Goal: Task Accomplishment & Management: Manage account settings

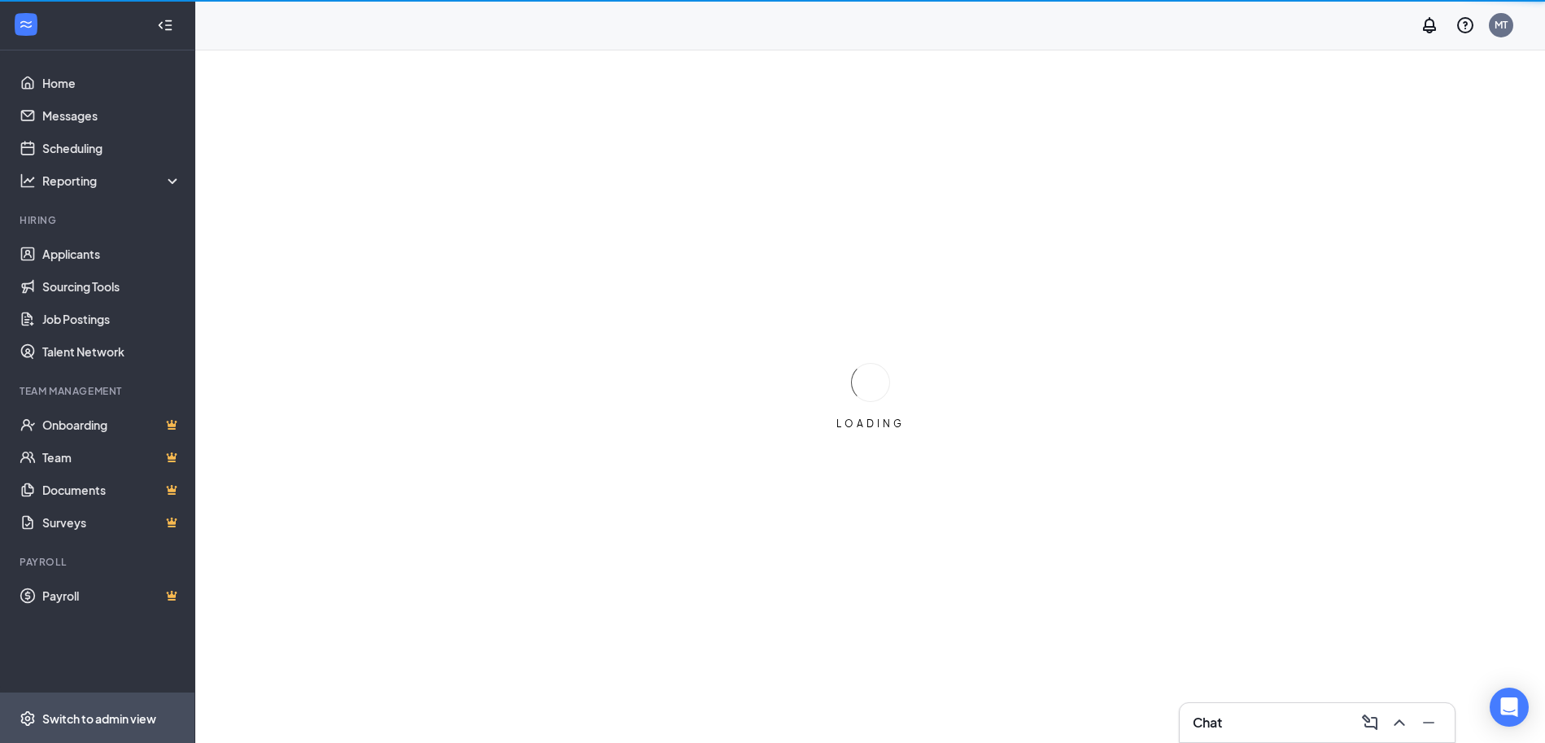
click at [82, 706] on span "Switch to admin view" at bounding box center [111, 718] width 139 height 50
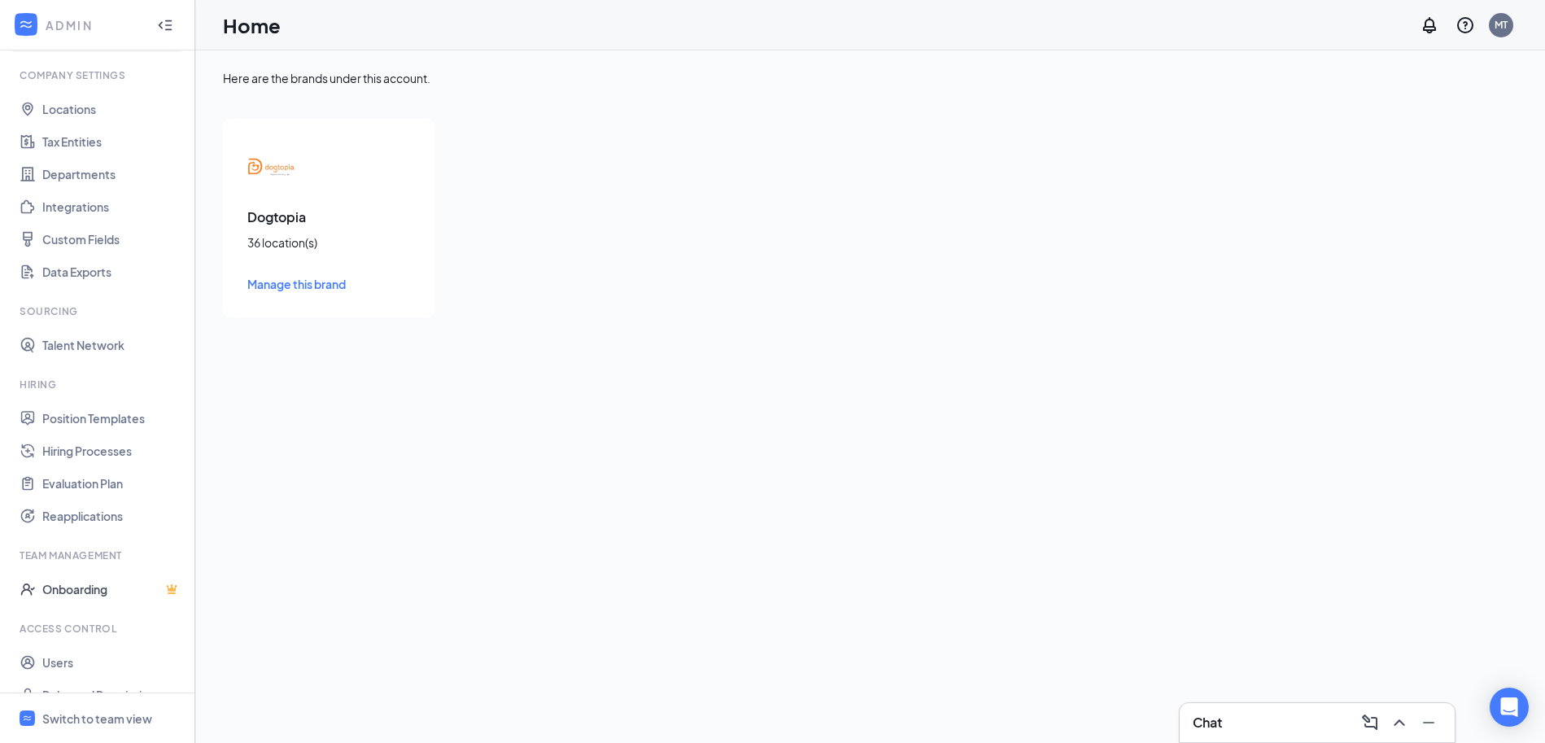
scroll to position [72, 0]
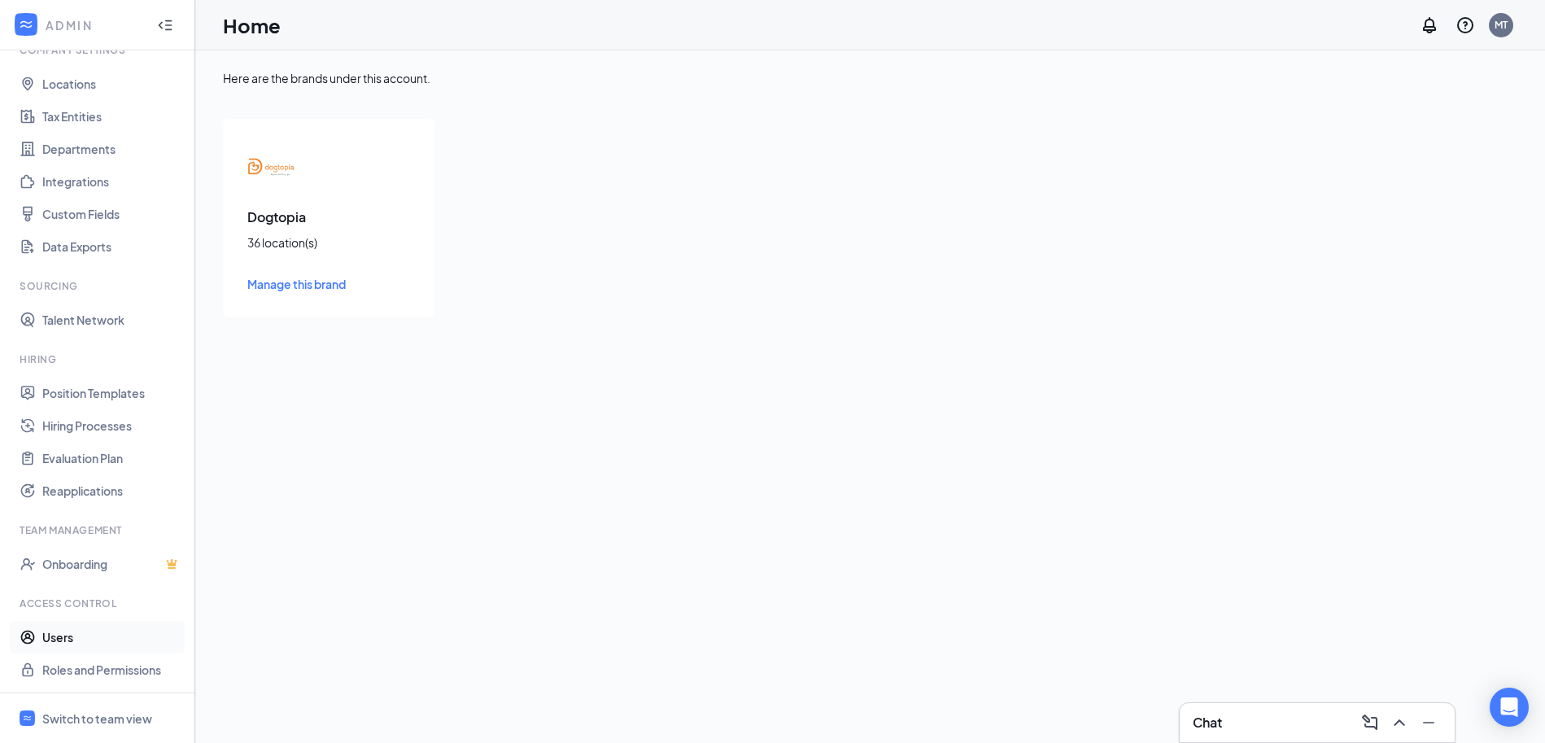
click at [85, 640] on link "Users" at bounding box center [111, 637] width 139 height 33
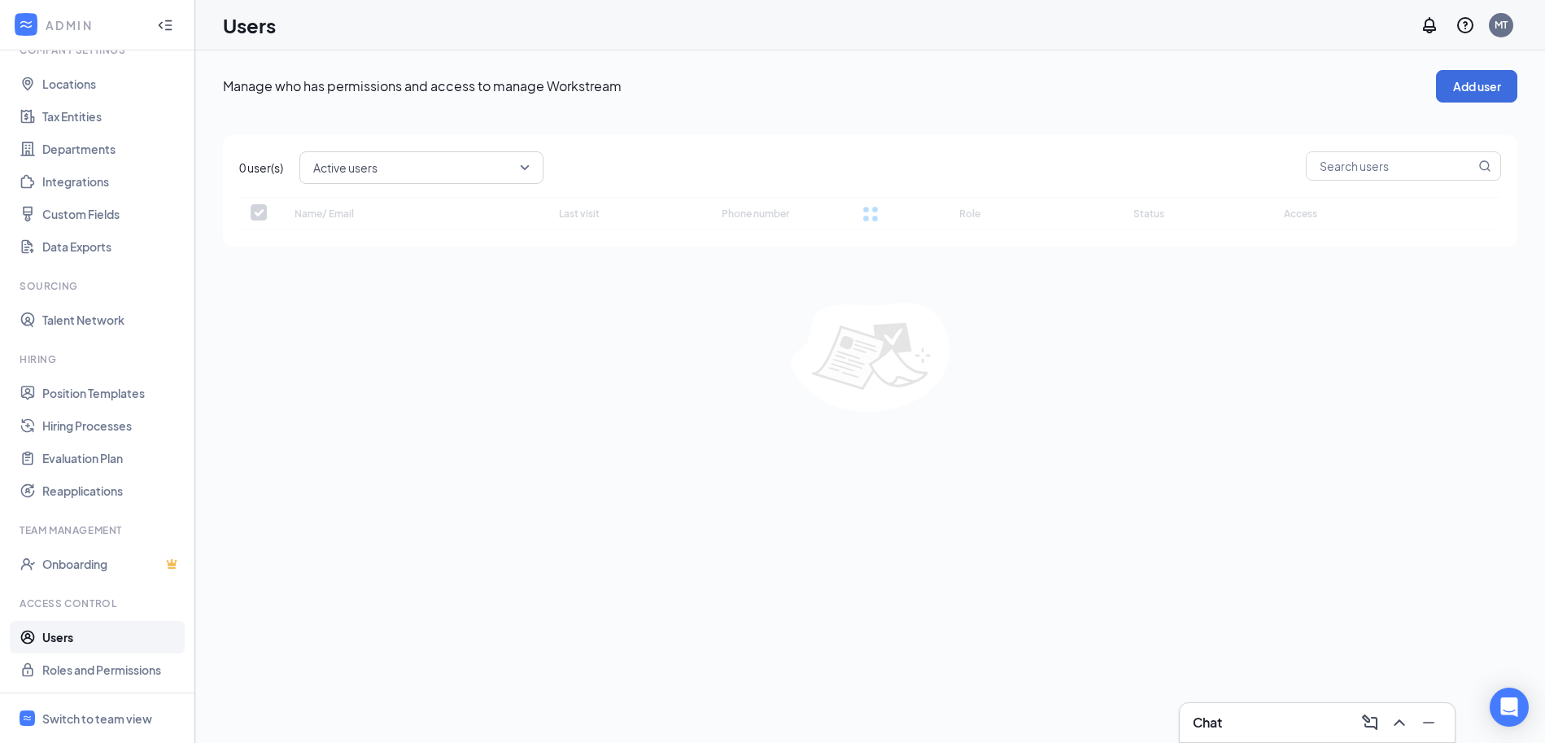
checkbox input "false"
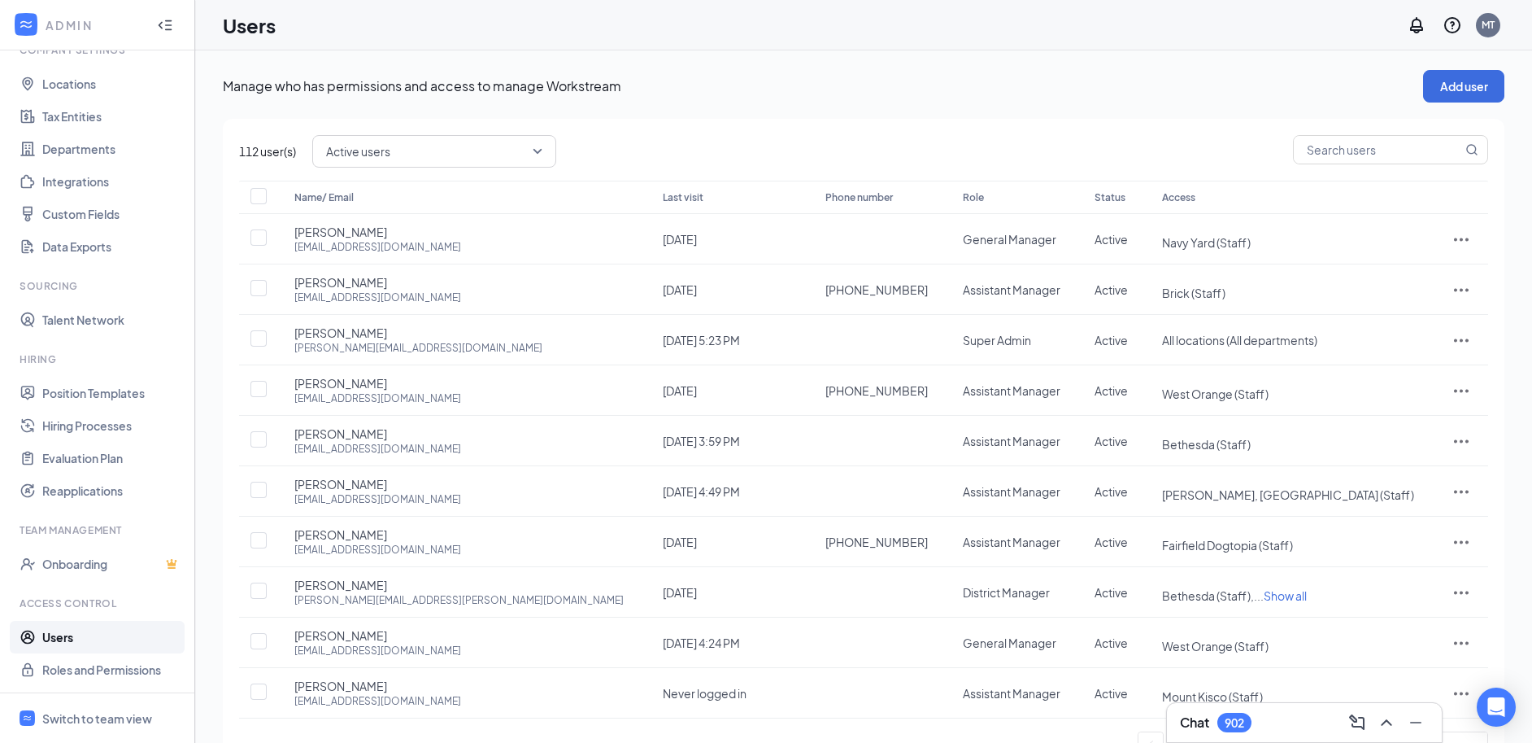
click at [1339, 165] on span at bounding box center [1390, 151] width 195 height 33
drag, startPoint x: 1343, startPoint y: 153, endPoint x: 1331, endPoint y: 127, distance: 28.4
click at [1343, 152] on input "text" at bounding box center [1378, 150] width 168 height 28
type input "[PERSON_NAME]"
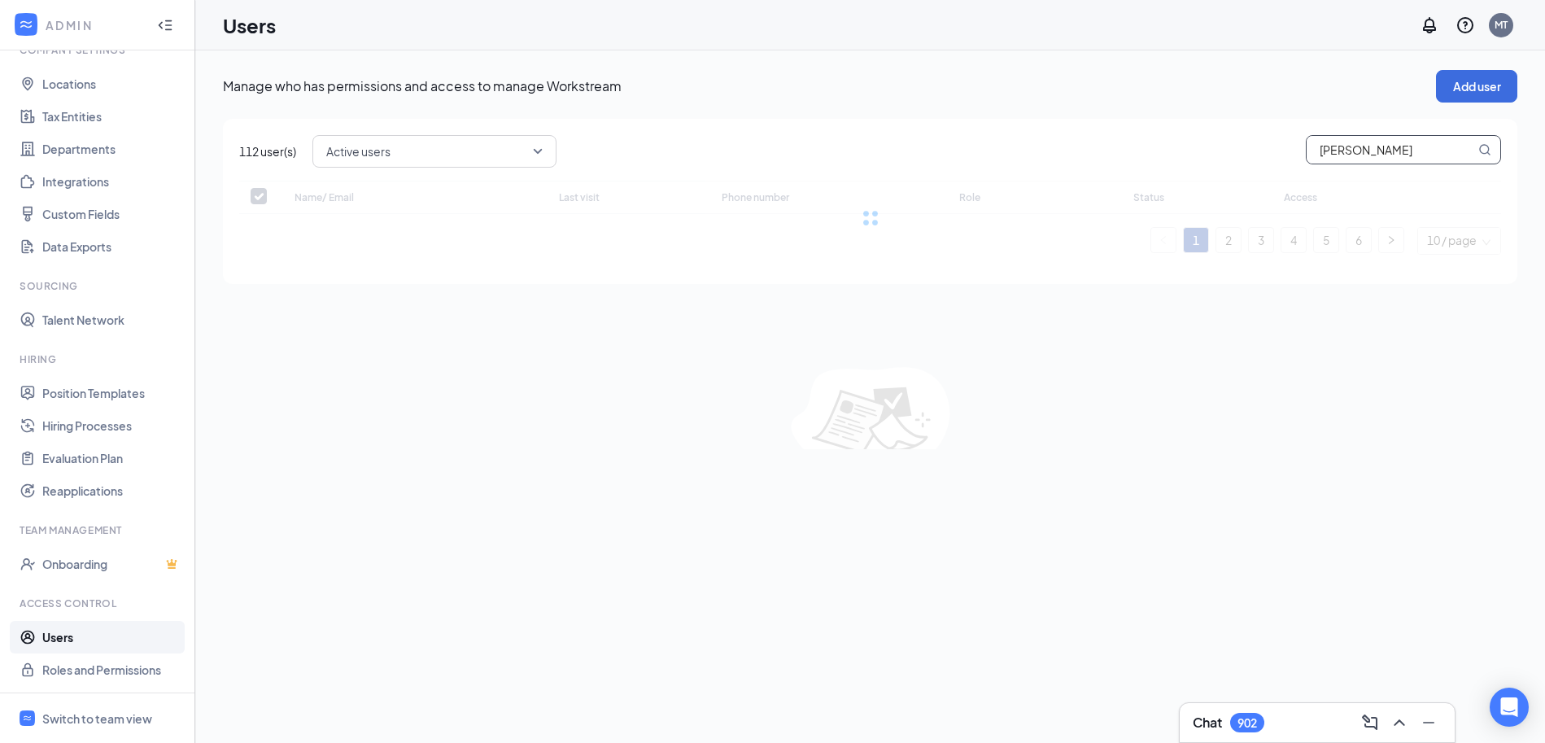
checkbox input "false"
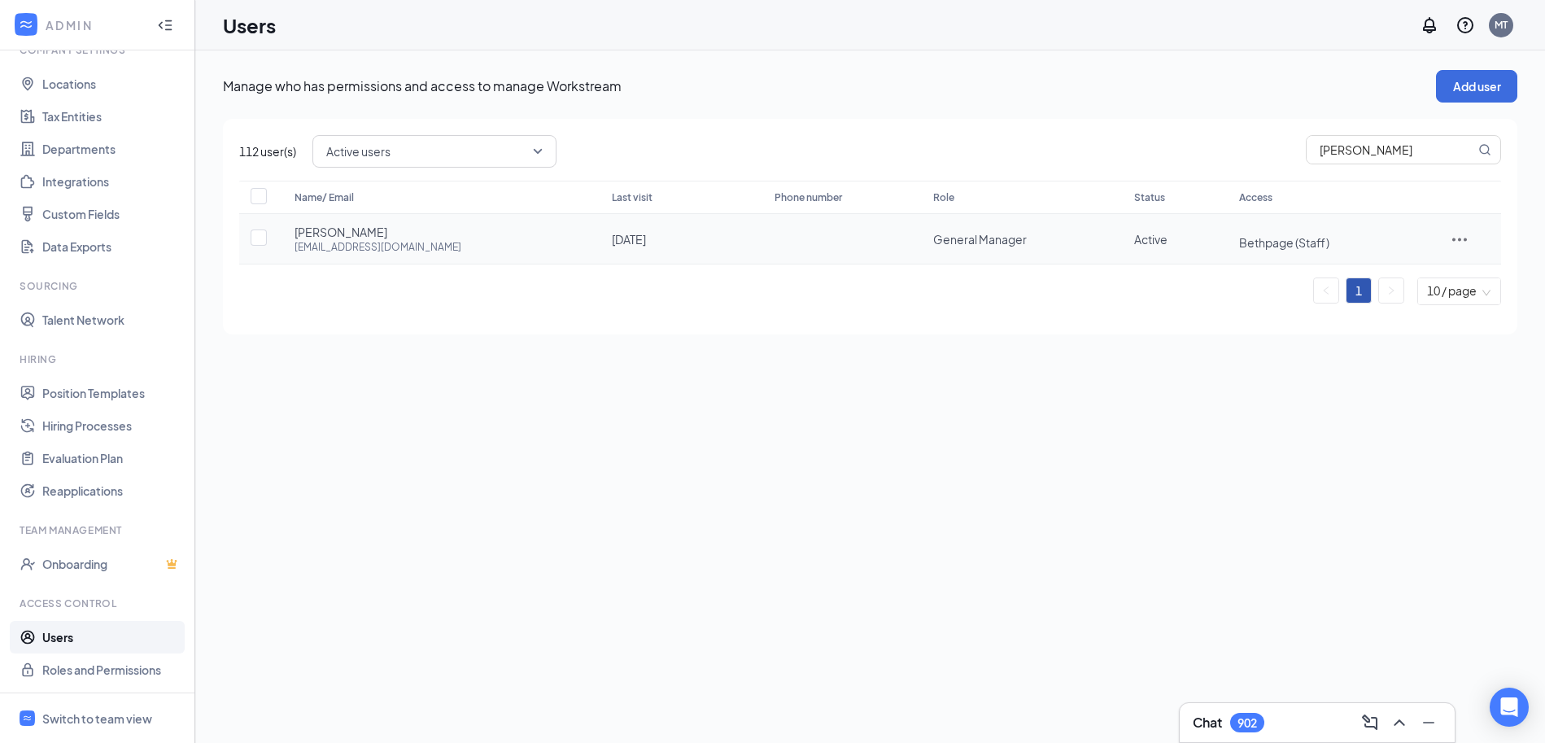
click at [1453, 241] on div "Name/ Email Last visit Phone number Role Status Access [PERSON_NAME] [EMAIL_ADD…" at bounding box center [870, 243] width 1262 height 124
click at [1462, 235] on icon "ActionsIcon" at bounding box center [1459, 239] width 20 height 20
click at [1421, 273] on span "Edit user" at bounding box center [1420, 273] width 101 height 18
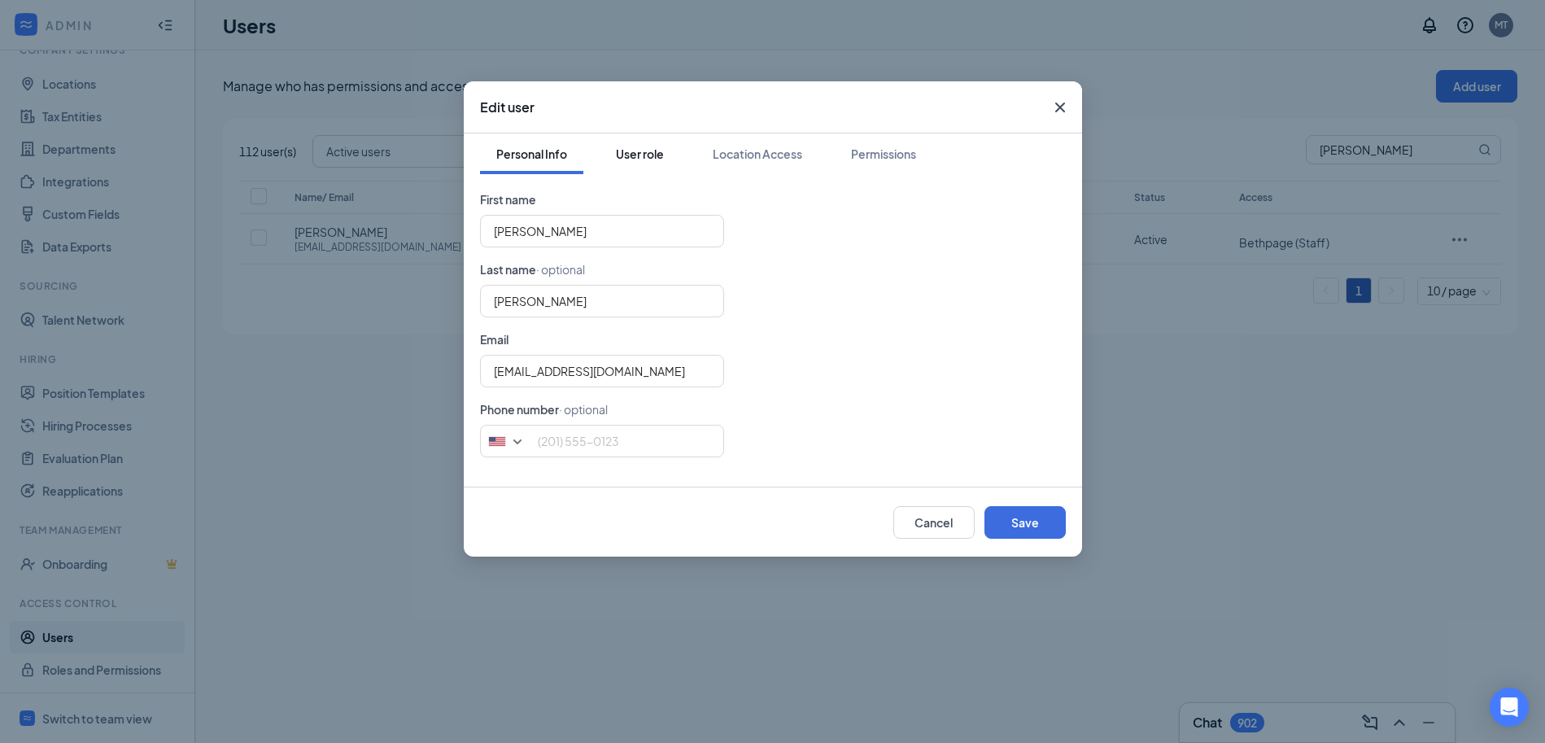
click at [634, 139] on button "User role" at bounding box center [639, 153] width 81 height 41
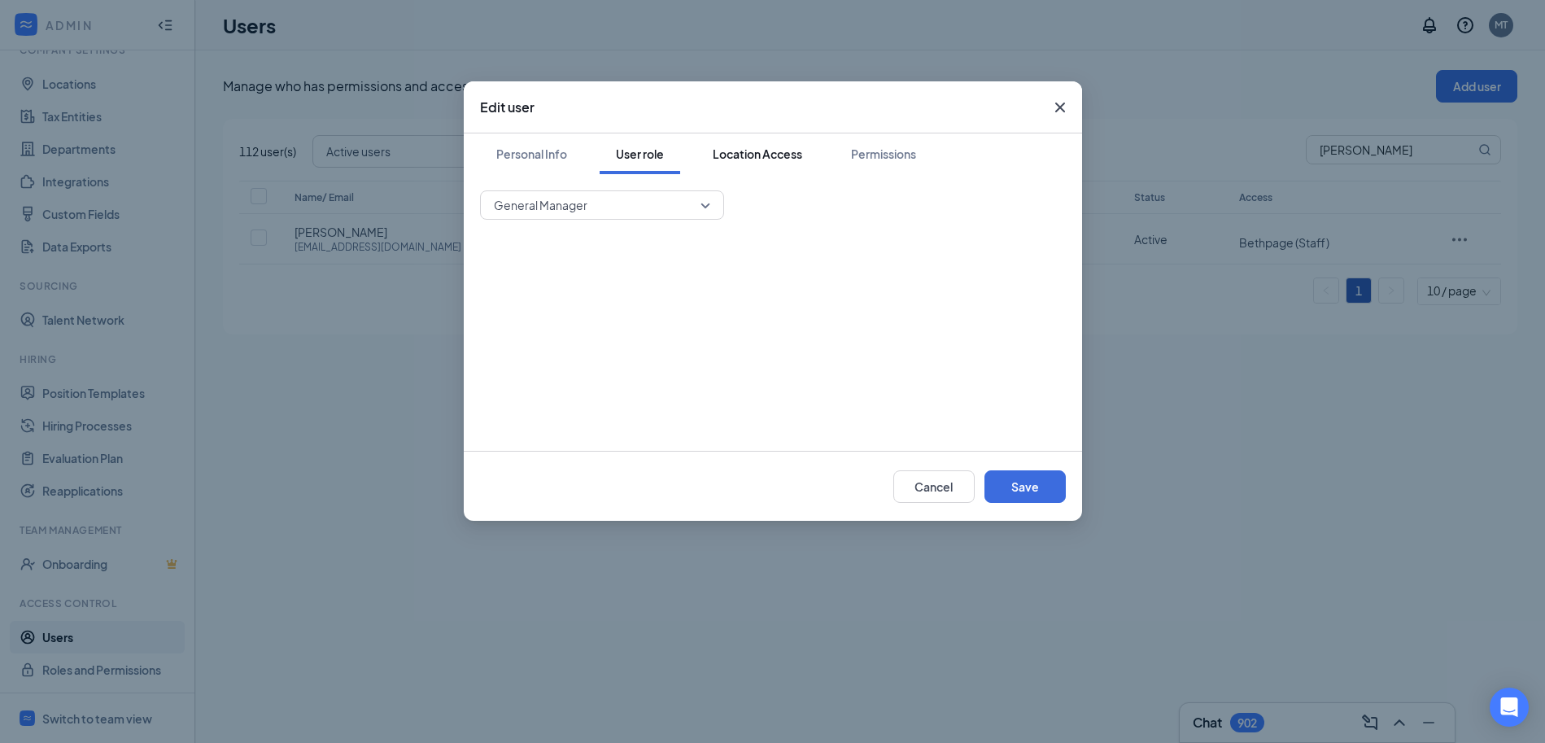
click at [776, 150] on div "Location Access" at bounding box center [757, 154] width 89 height 16
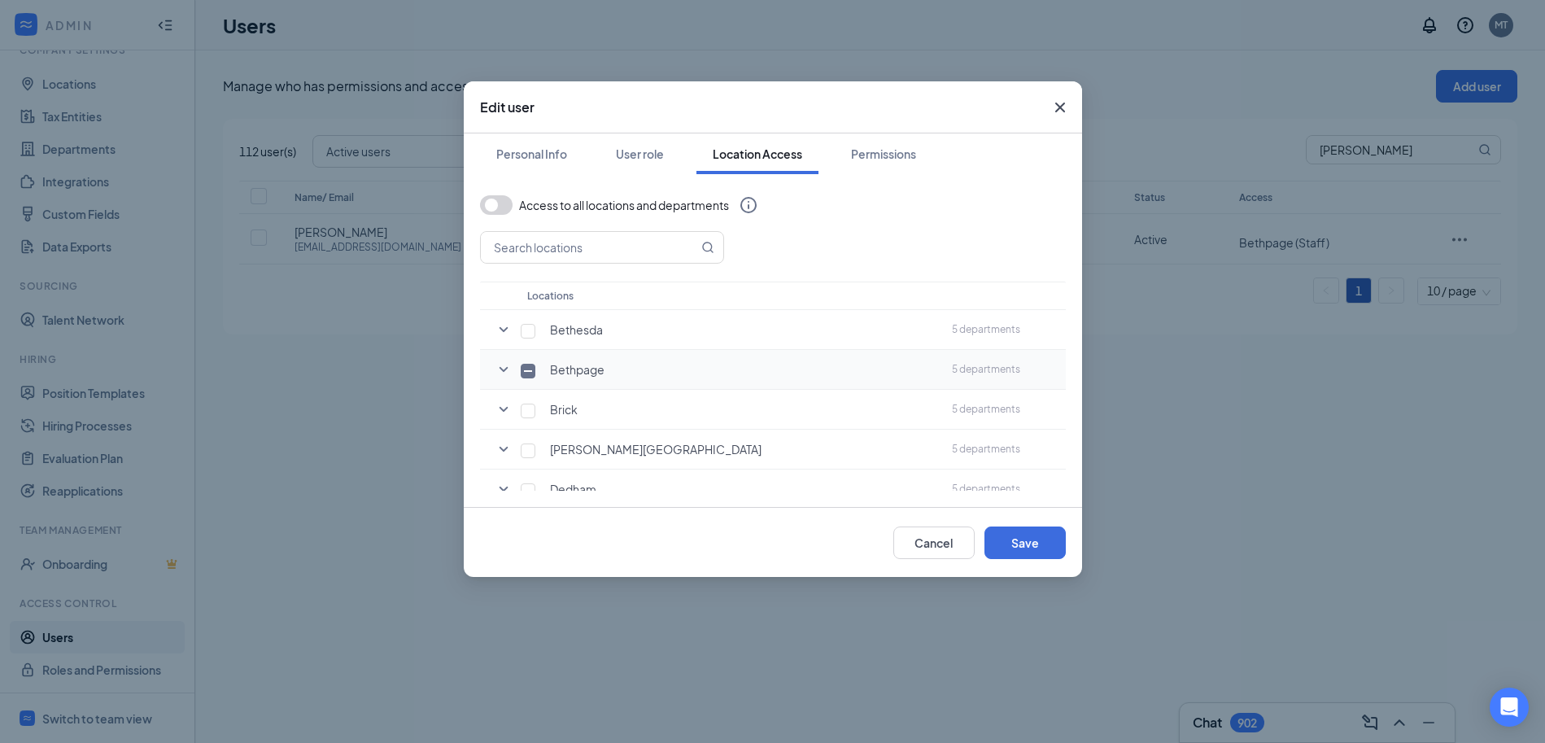
click at [522, 369] on input "checkbox" at bounding box center [528, 371] width 15 height 15
checkbox input "true"
click at [496, 362] on icon "SmallChevronDown" at bounding box center [504, 370] width 20 height 20
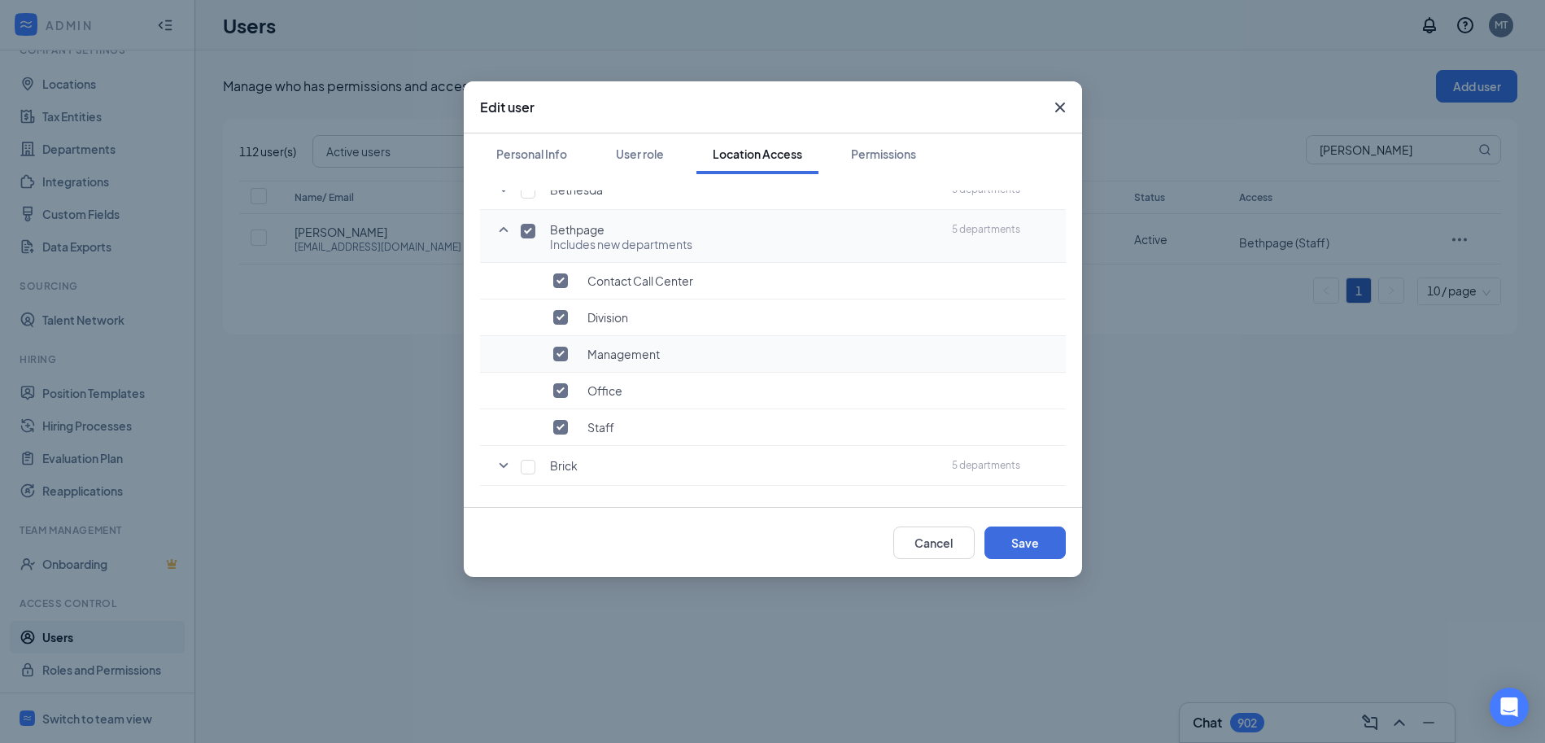
scroll to position [163, 0]
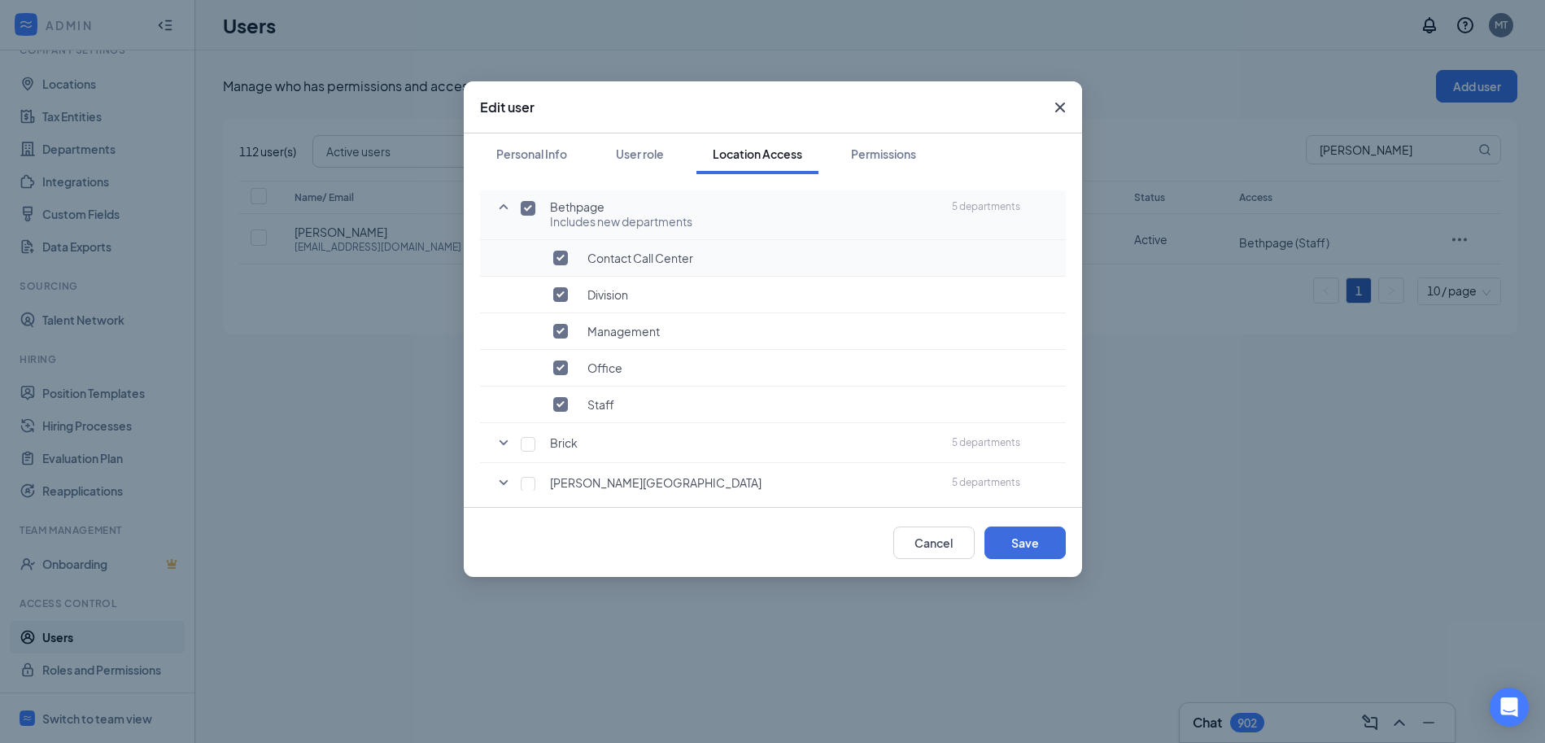
click at [567, 255] on input "checkbox" at bounding box center [560, 258] width 15 height 15
checkbox input "false"
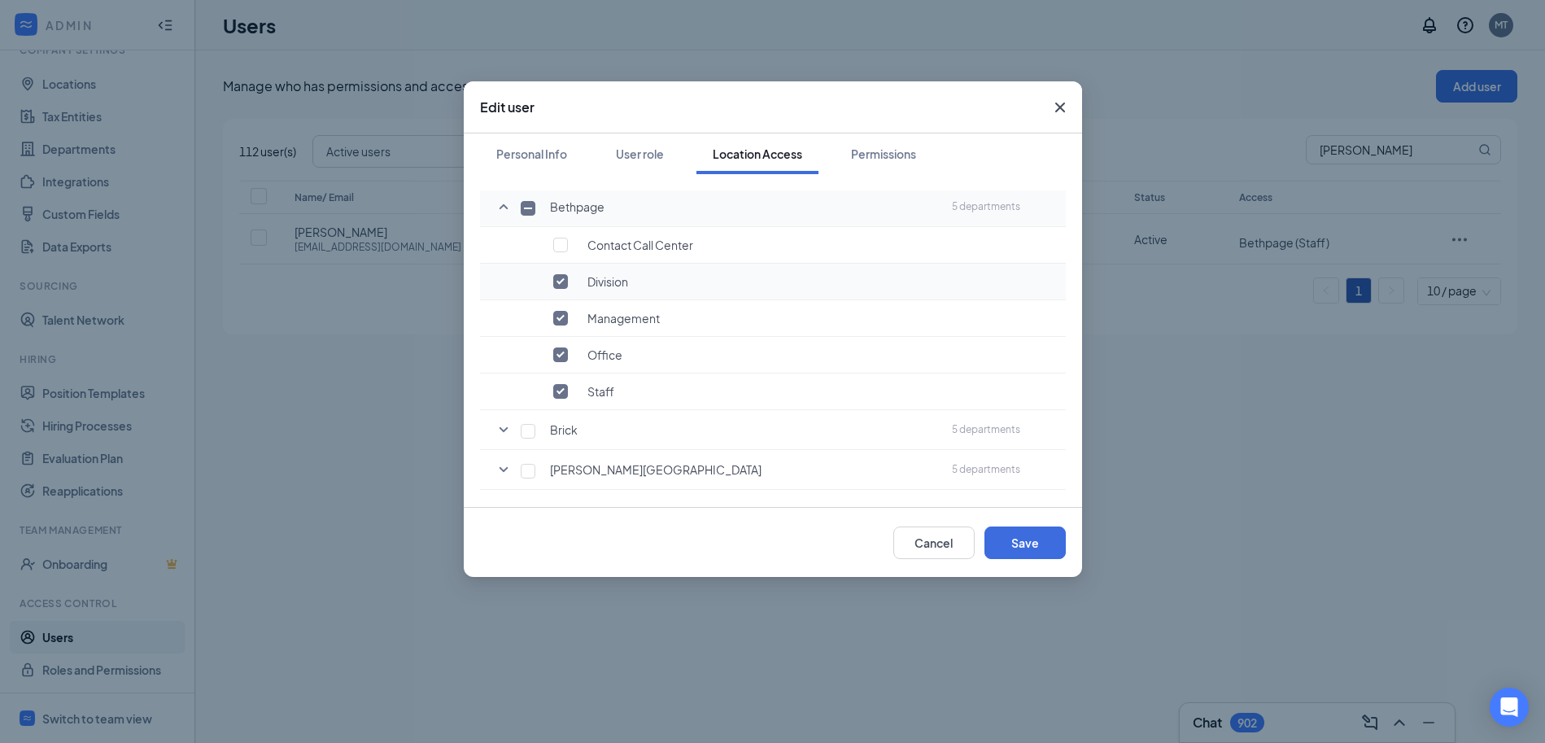
click at [565, 286] on input "checkbox" at bounding box center [560, 281] width 15 height 15
checkbox input "false"
click at [566, 315] on input "checkbox" at bounding box center [560, 318] width 15 height 15
checkbox input "false"
click at [554, 352] on input "checkbox" at bounding box center [560, 354] width 15 height 15
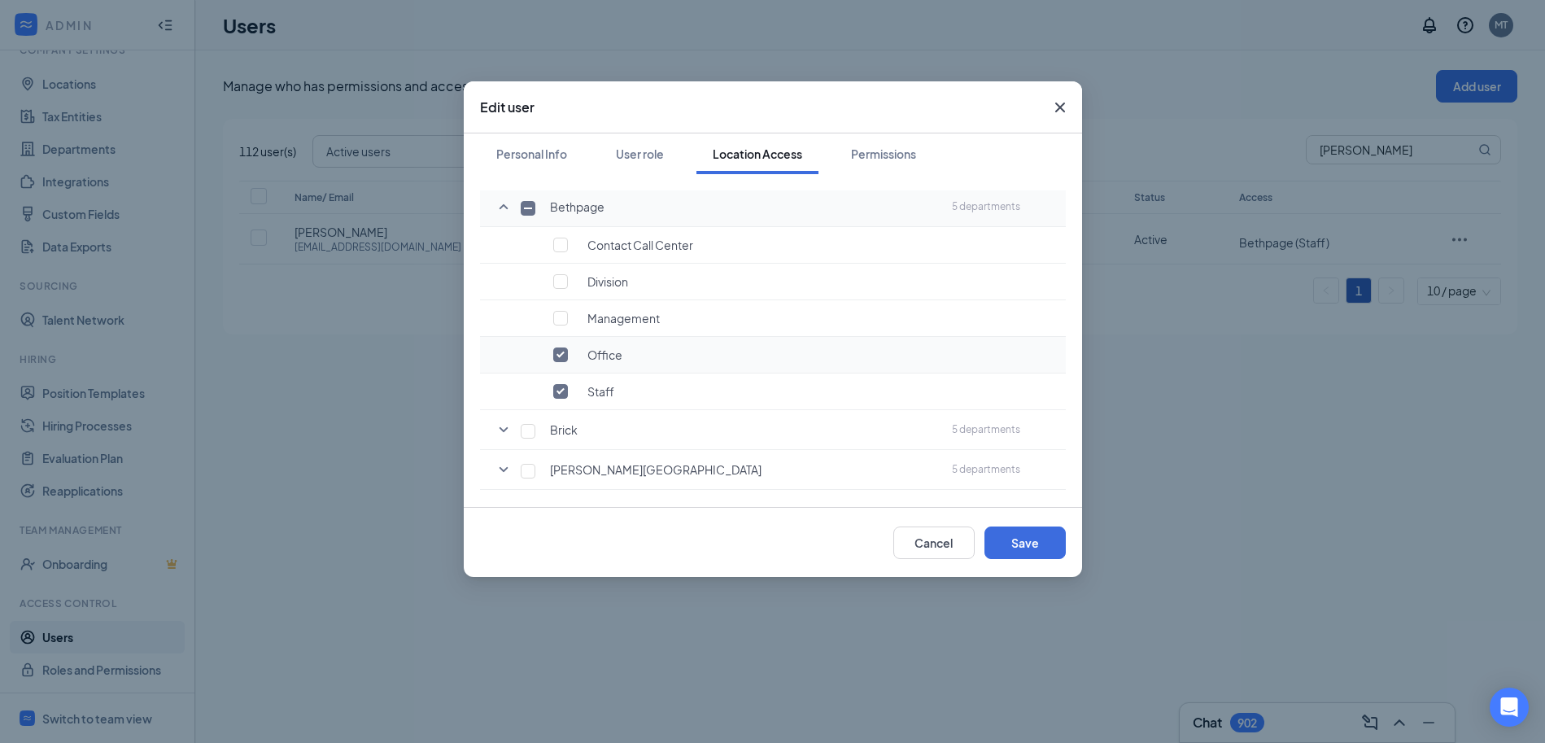
checkbox input "false"
click at [1036, 535] on button "Save" at bounding box center [1024, 542] width 81 height 33
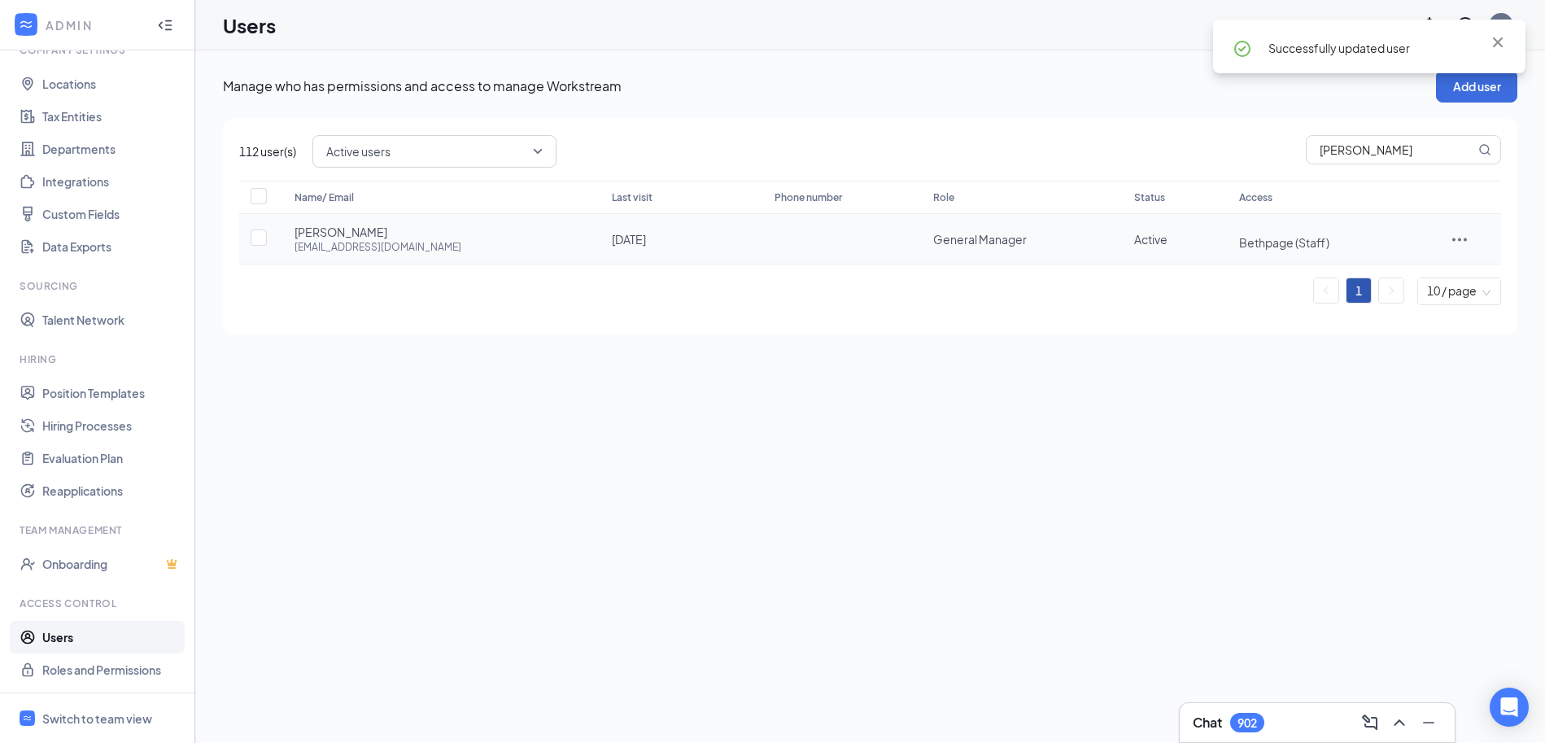
click at [1460, 235] on icon "ActionsIcon" at bounding box center [1459, 239] width 20 height 20
click at [1416, 315] on span "Reset password" at bounding box center [1413, 310] width 86 height 15
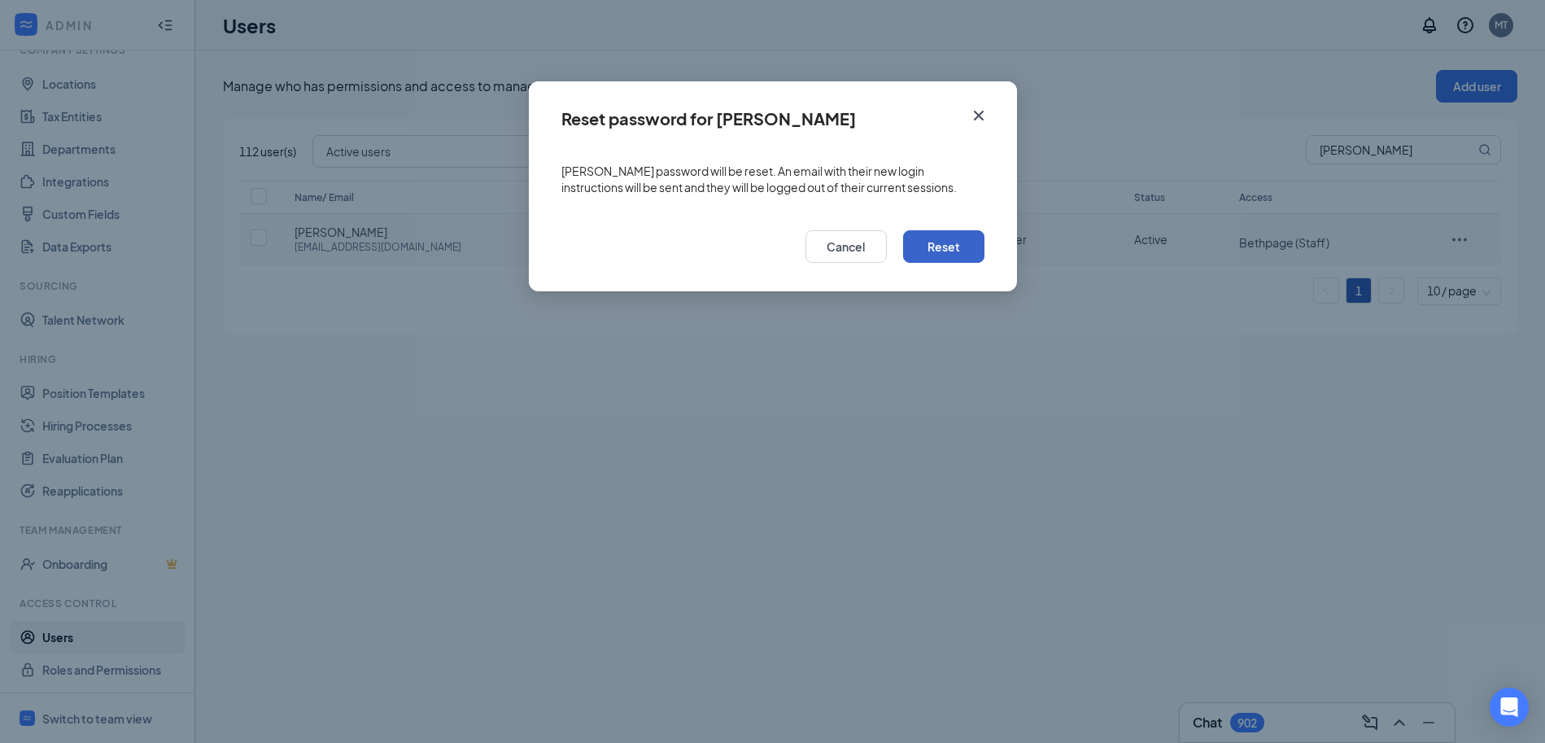
click at [942, 245] on button "Reset" at bounding box center [943, 246] width 81 height 33
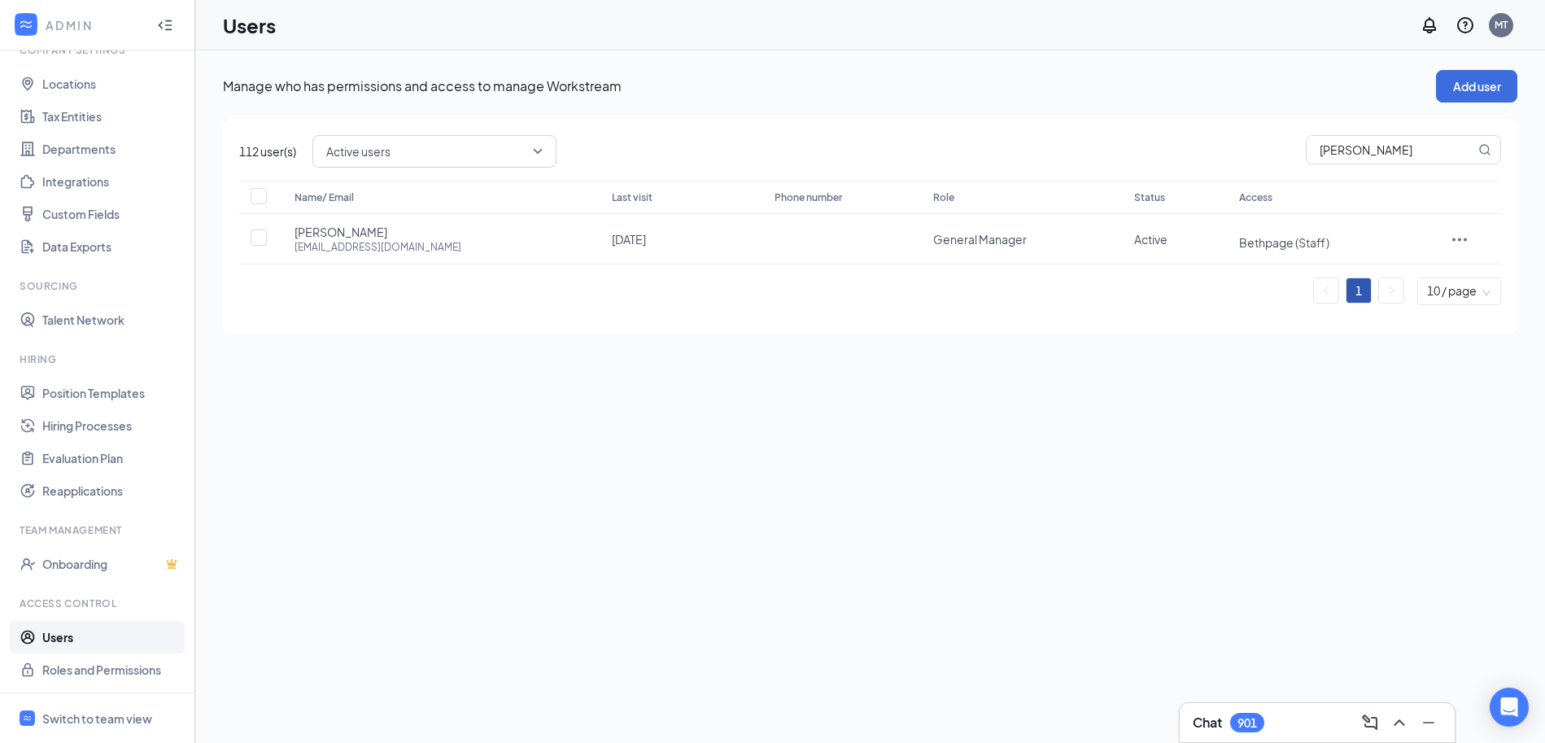
scroll to position [0, 0]
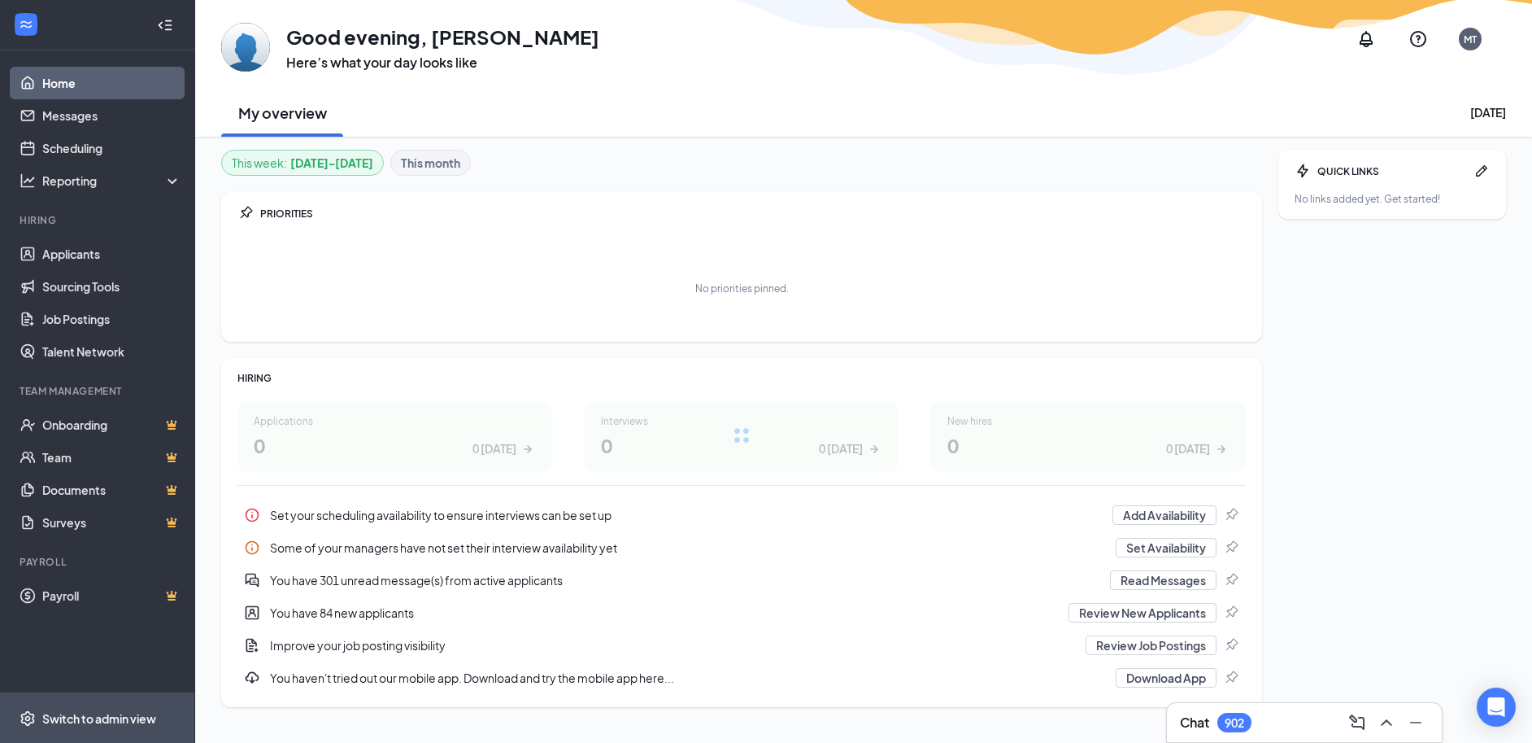
click at [69, 719] on div "Switch to admin view" at bounding box center [99, 718] width 114 height 16
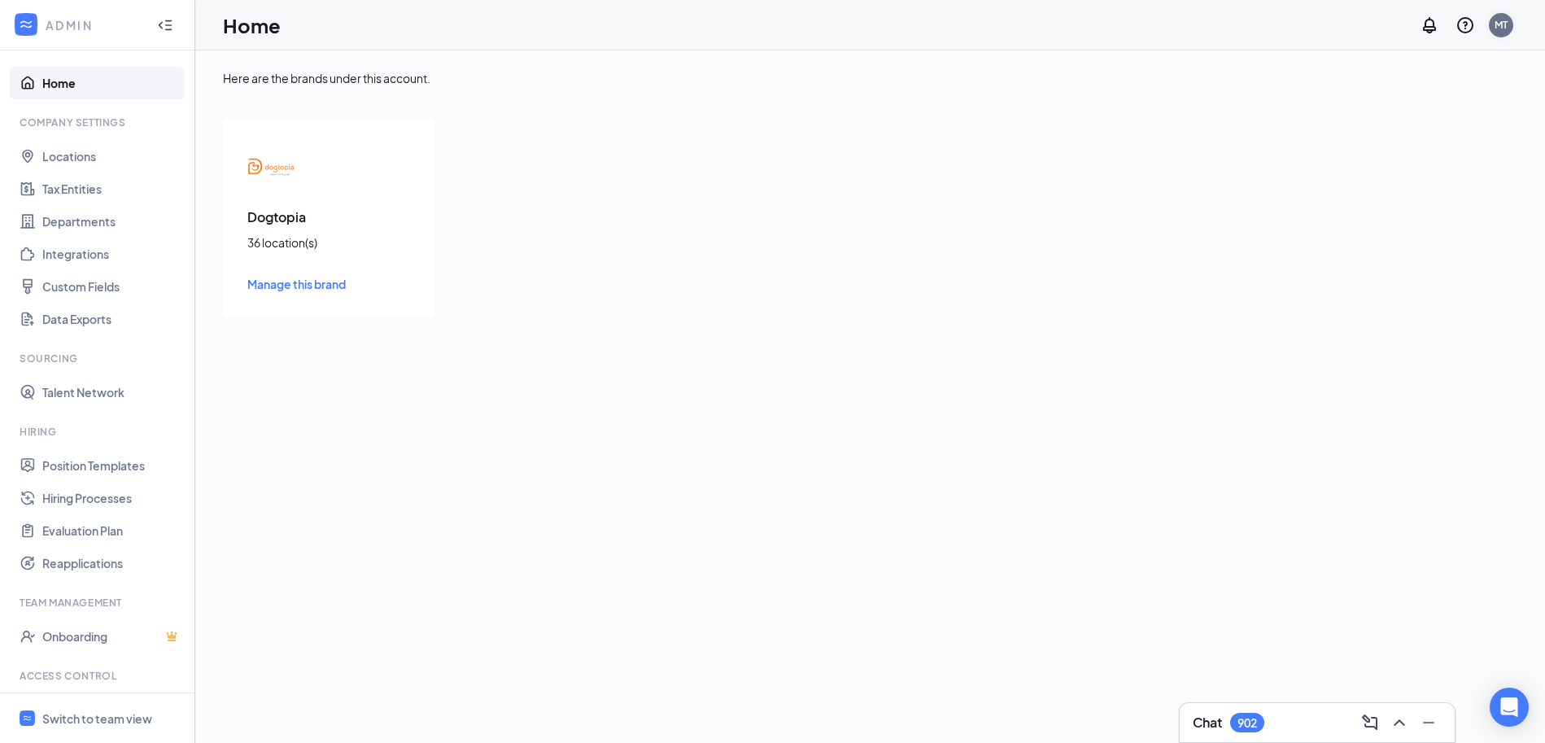
click at [1502, 15] on div "MT" at bounding box center [1500, 25] width 24 height 24
click at [1359, 267] on div "Log out" at bounding box center [1419, 265] width 176 height 16
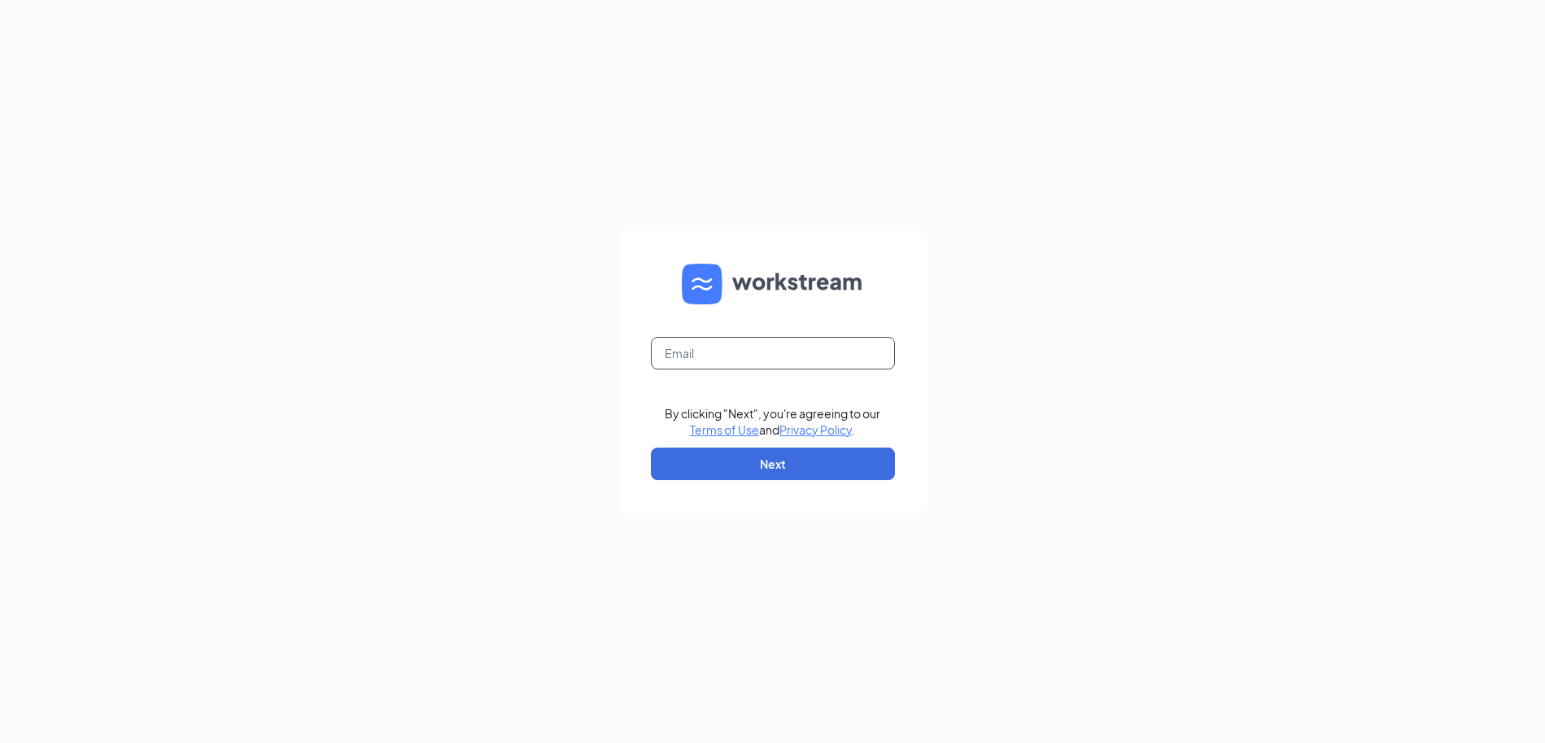
click at [762, 355] on input "text" at bounding box center [773, 353] width 244 height 33
type input "manager.bethpage@dogtopia.com"
click at [790, 471] on button "Next" at bounding box center [773, 463] width 244 height 33
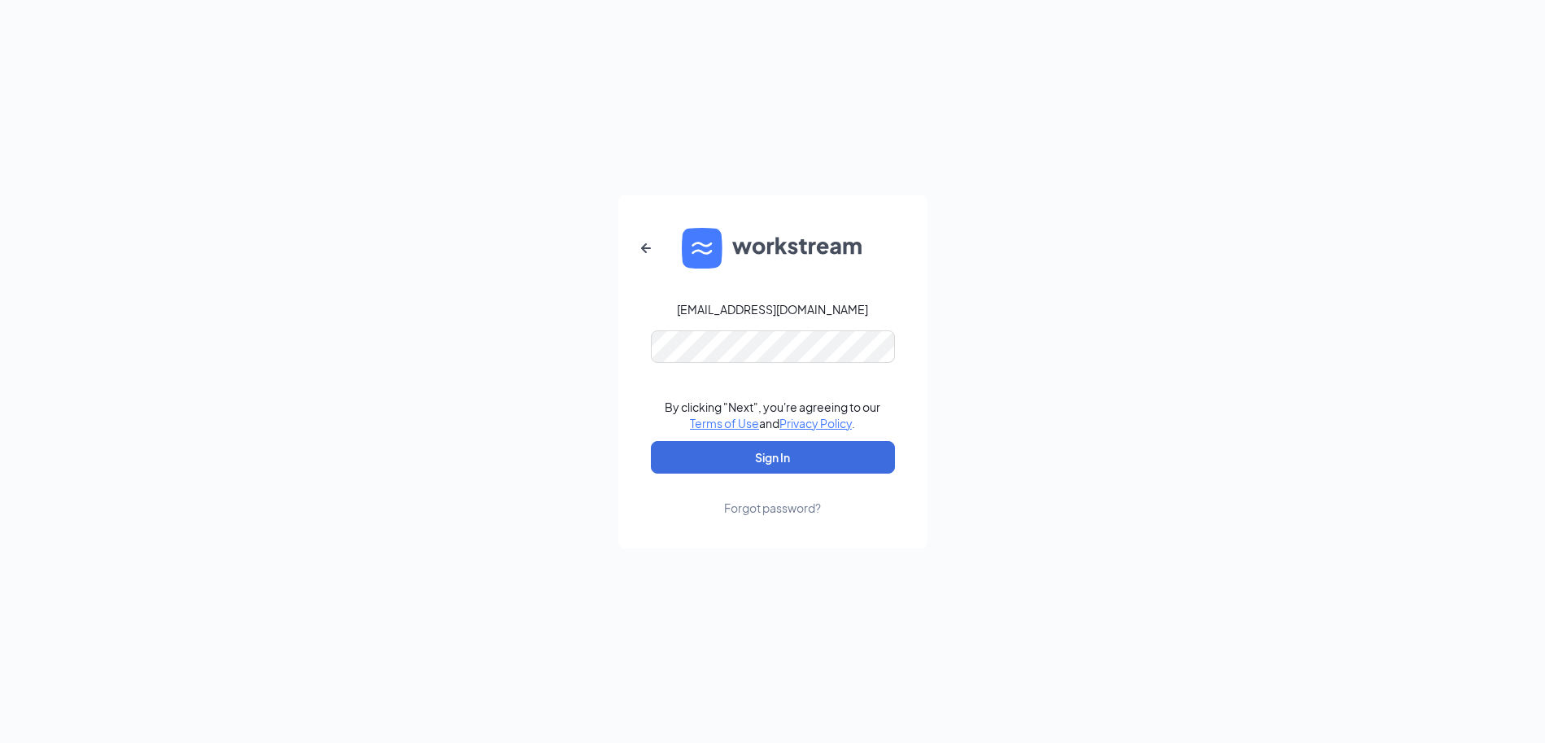
click at [769, 508] on div "Forgot password?" at bounding box center [772, 507] width 97 height 16
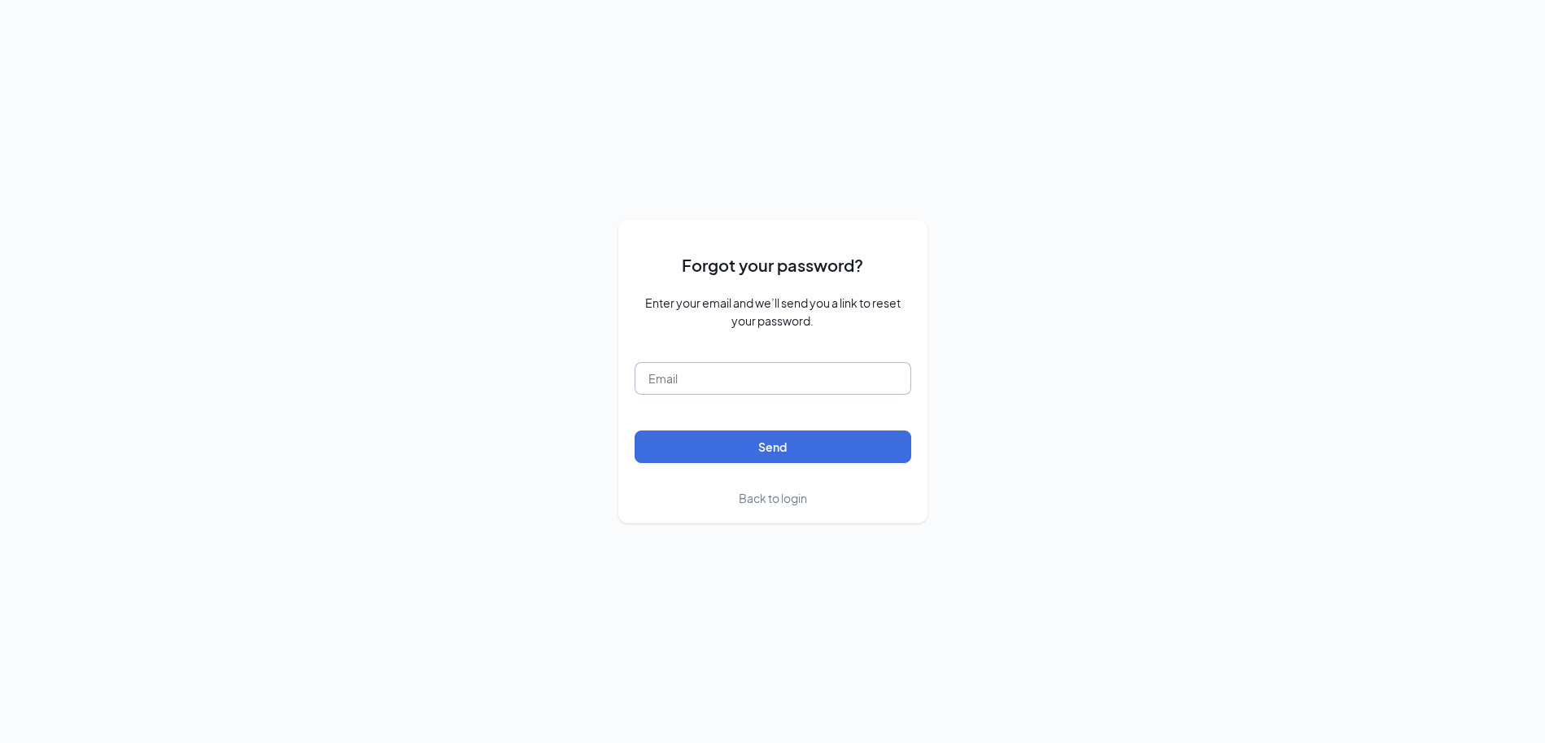
click at [755, 381] on input "text" at bounding box center [772, 378] width 277 height 33
type input "manager"
click at [775, 499] on span "Back to login" at bounding box center [773, 497] width 68 height 15
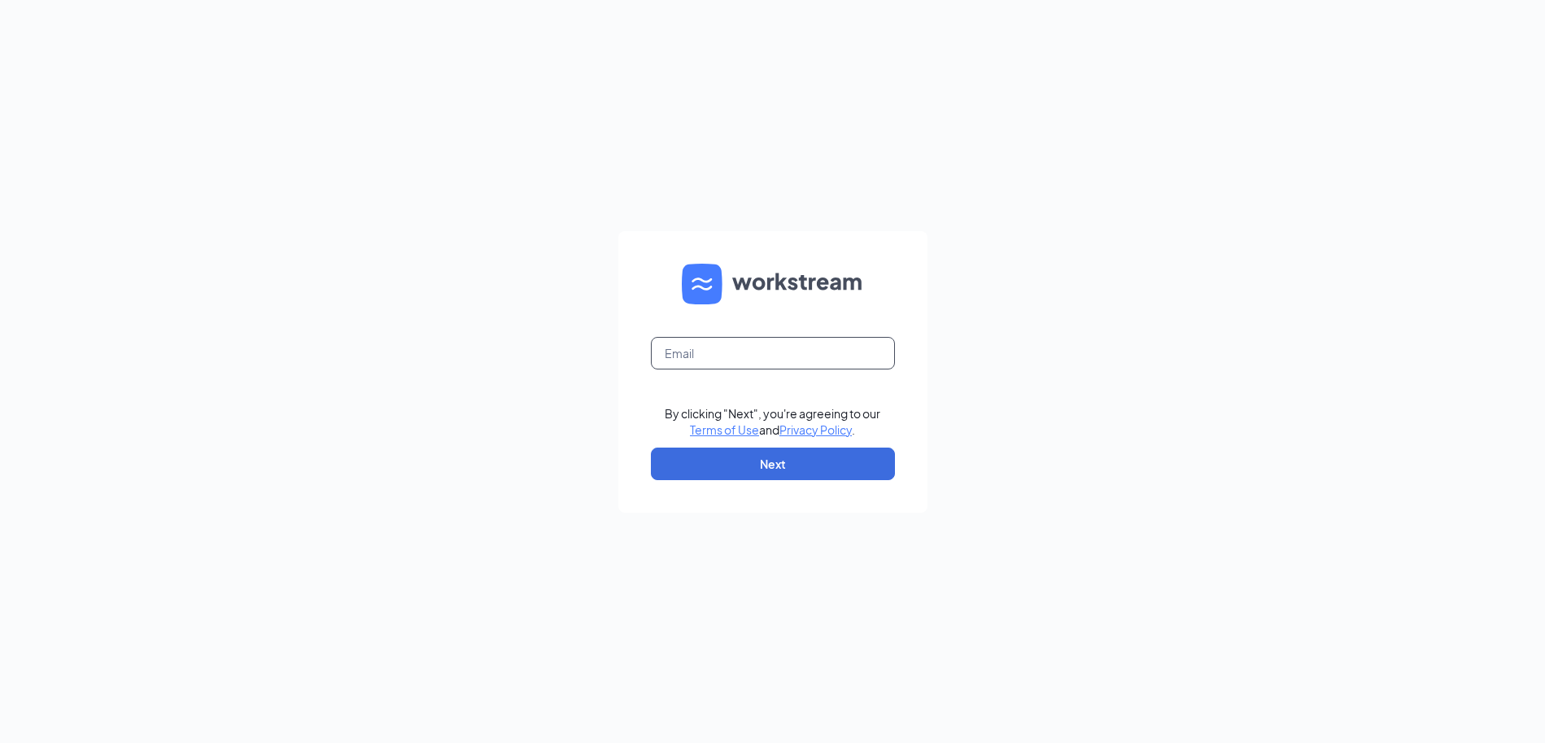
click at [798, 347] on input "text" at bounding box center [773, 353] width 244 height 33
type input "[PERSON_NAME][EMAIL_ADDRESS][DOMAIN_NAME]"
click at [786, 457] on button "Next" at bounding box center [773, 463] width 244 height 33
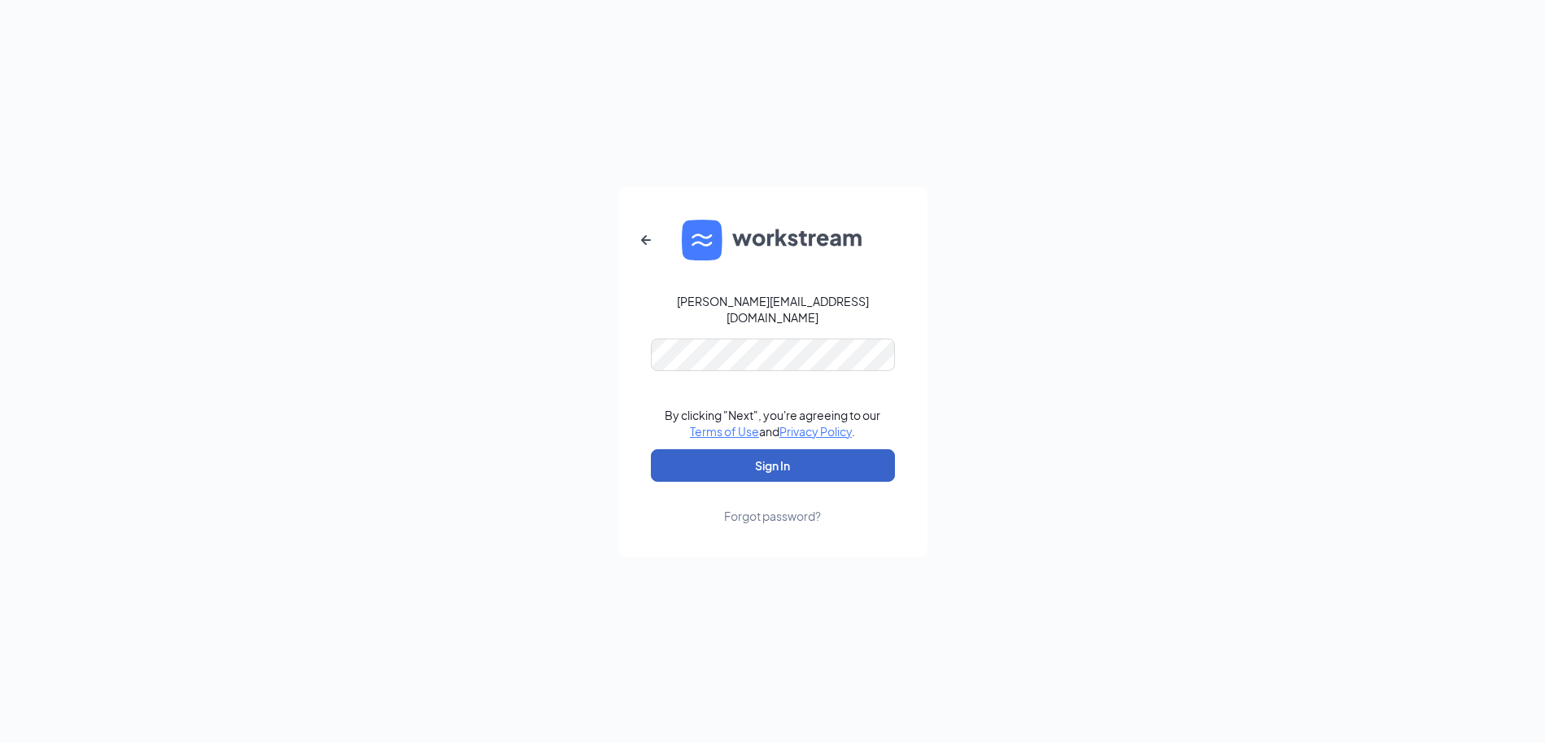
click at [787, 449] on button "Sign In" at bounding box center [773, 465] width 244 height 33
